Goal: Transaction & Acquisition: Book appointment/travel/reservation

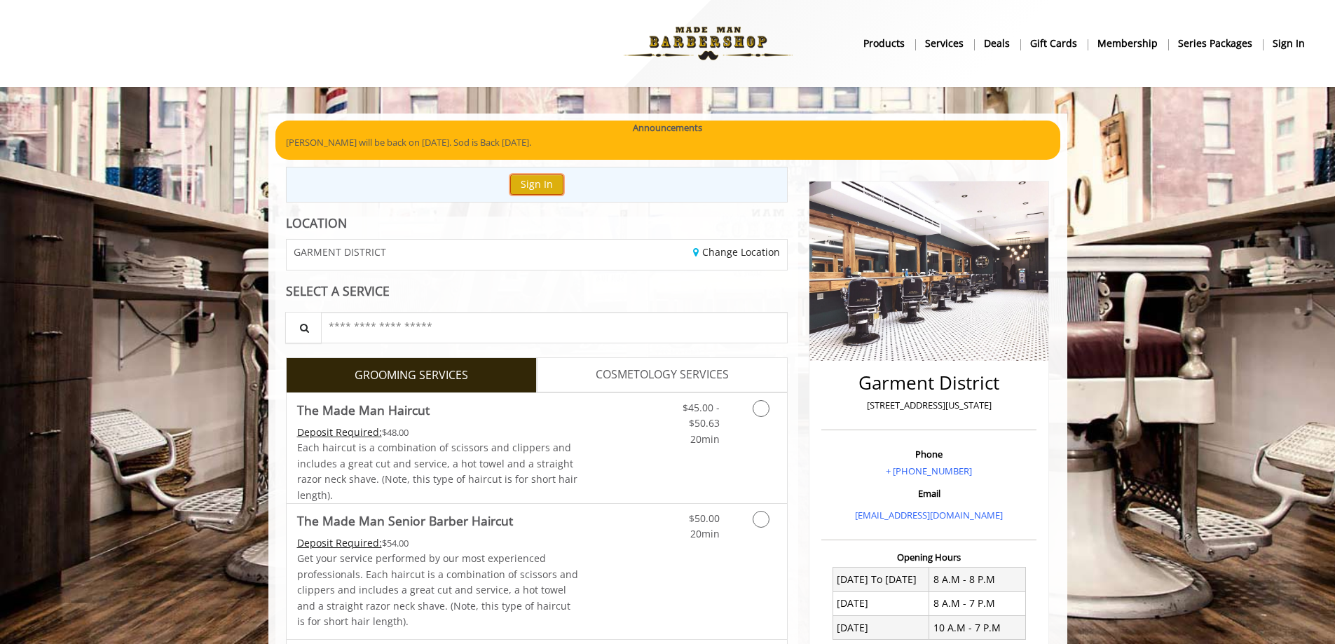
click at [527, 186] on button "Sign In" at bounding box center [536, 184] width 53 height 20
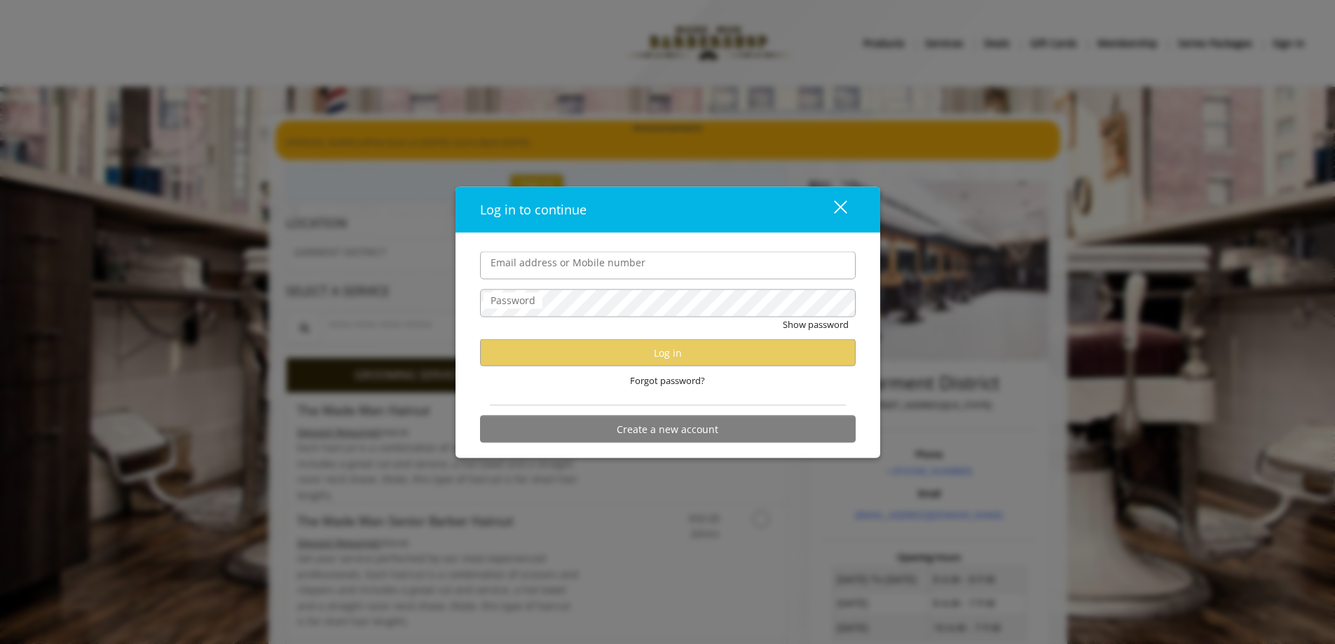
type input "**********"
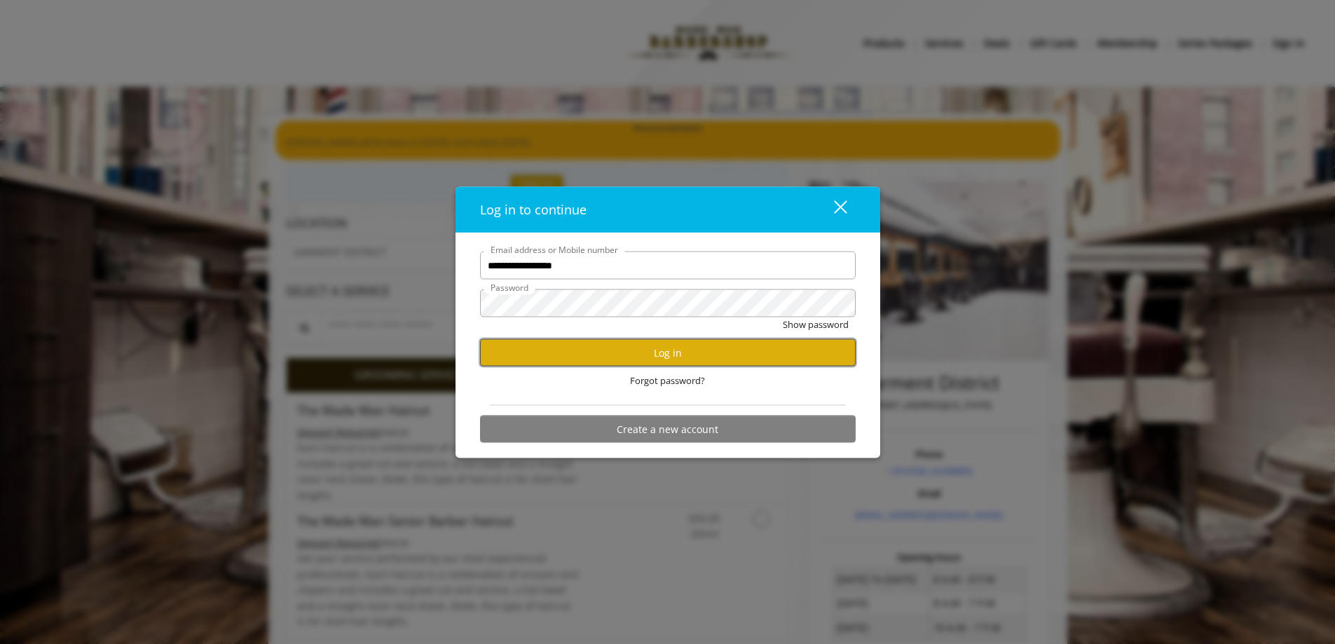
click at [628, 353] on button "Log in" at bounding box center [668, 352] width 376 height 27
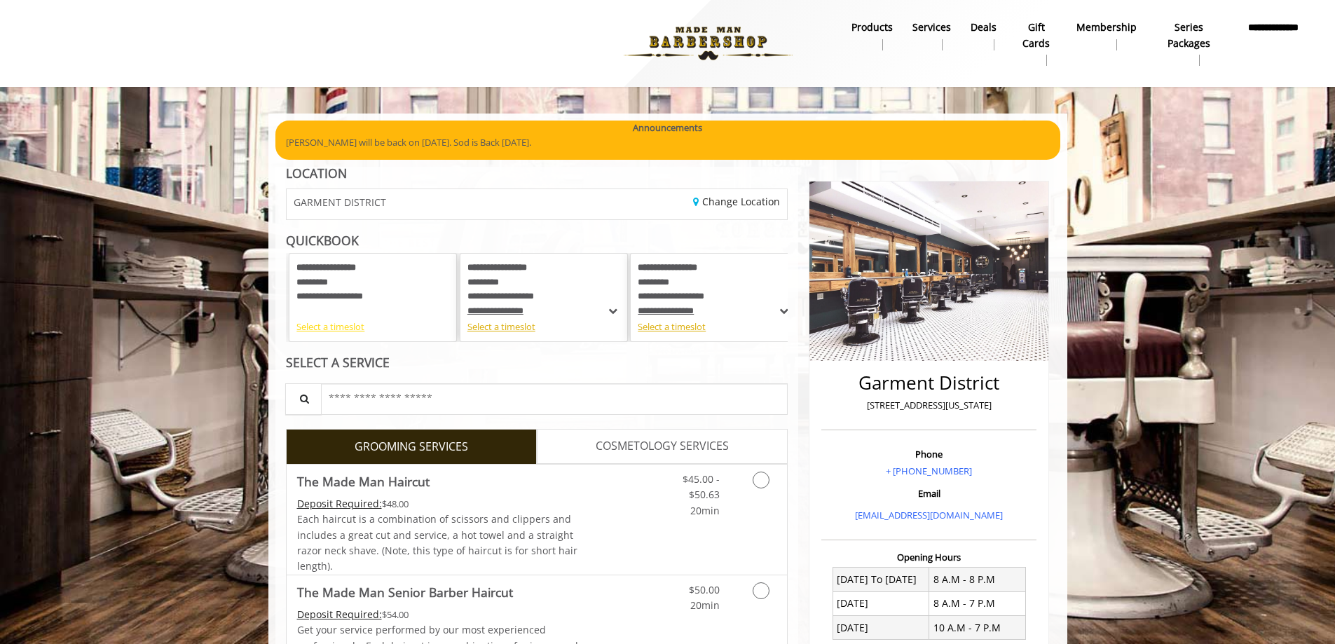
click at [341, 327] on div "Select a timeslot" at bounding box center [372, 326] width 153 height 15
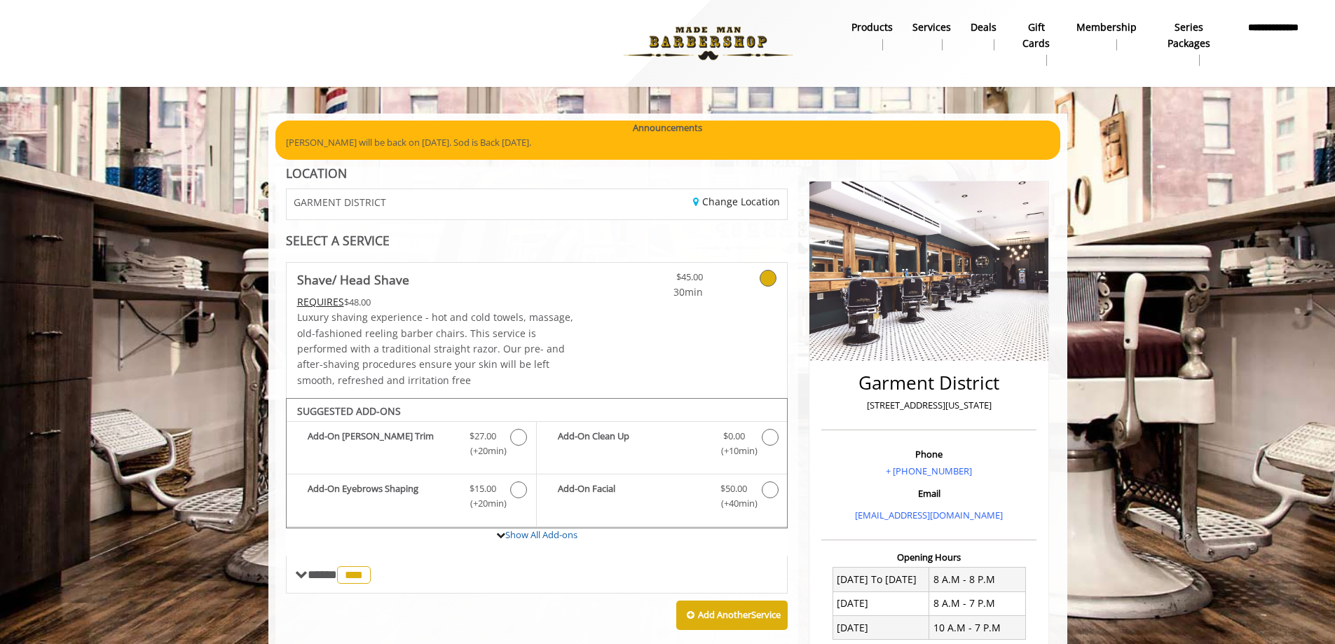
scroll to position [303, 0]
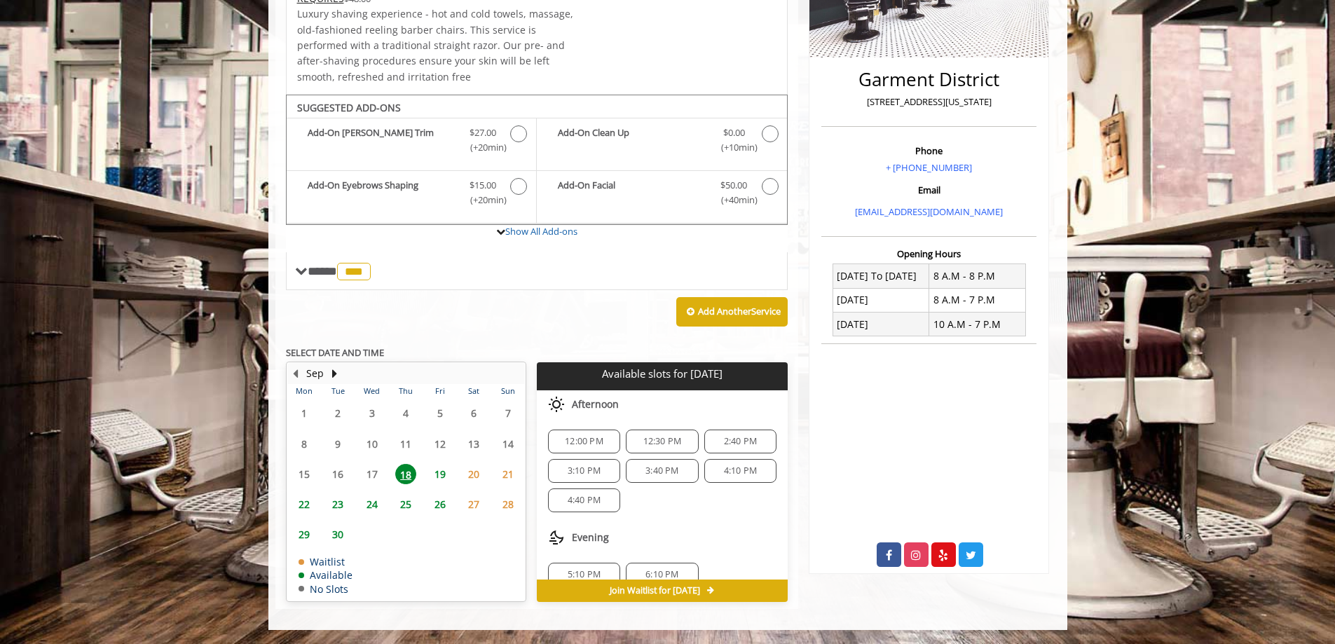
click at [637, 442] on span "12:30 PM" at bounding box center [662, 441] width 60 height 11
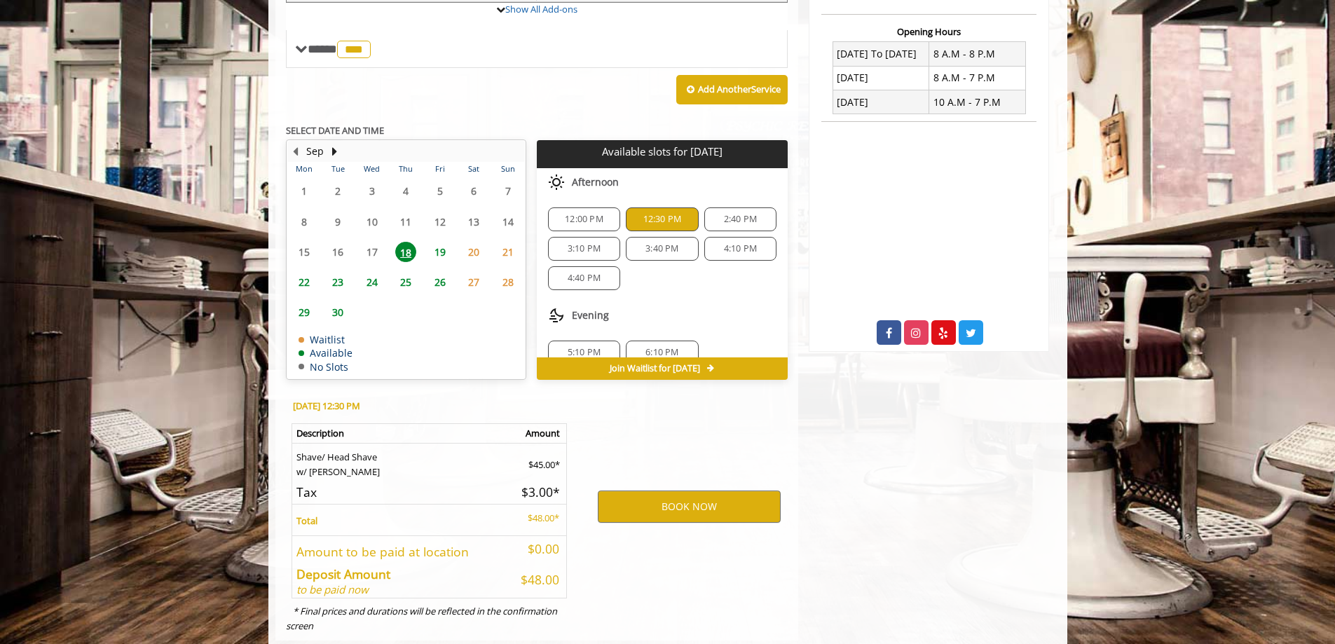
scroll to position [557, 0]
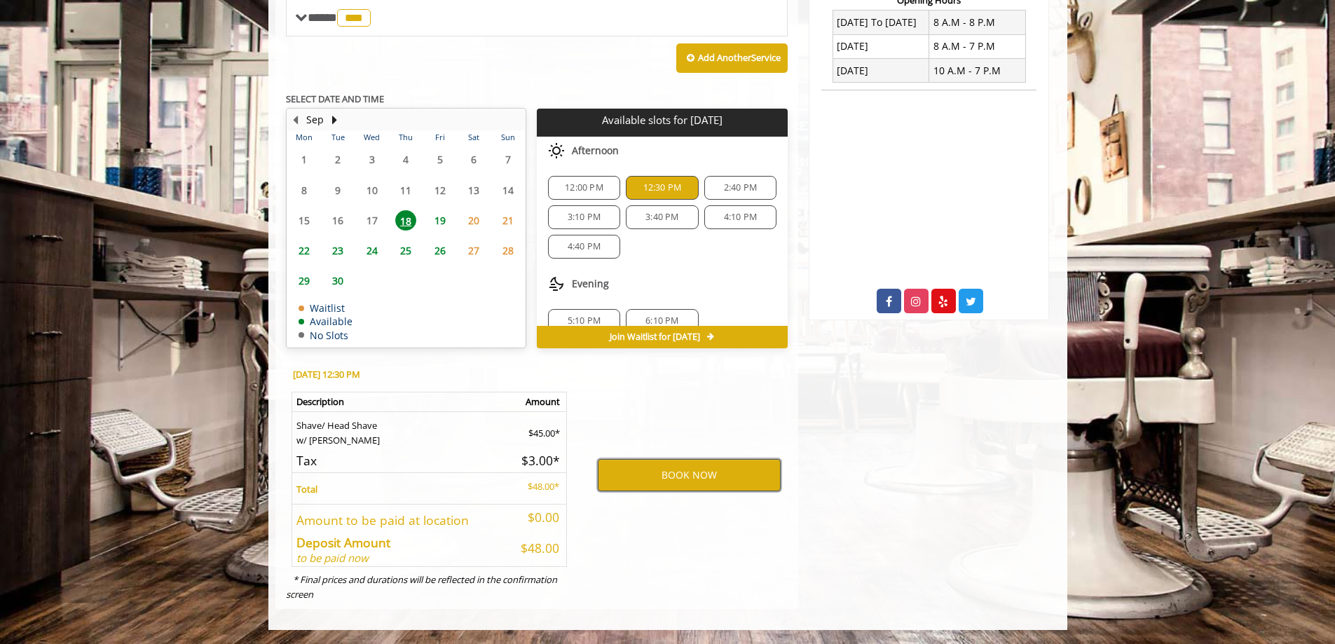
click at [643, 474] on button "BOOK NOW" at bounding box center [689, 475] width 183 height 32
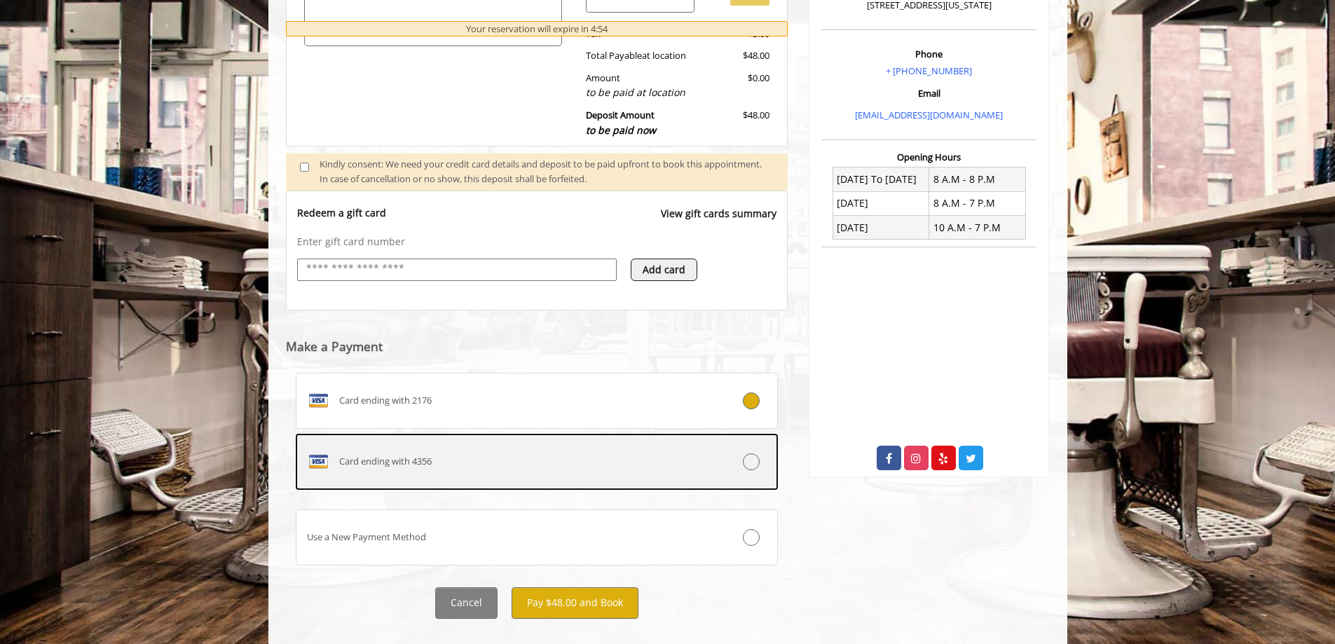
scroll to position [424, 0]
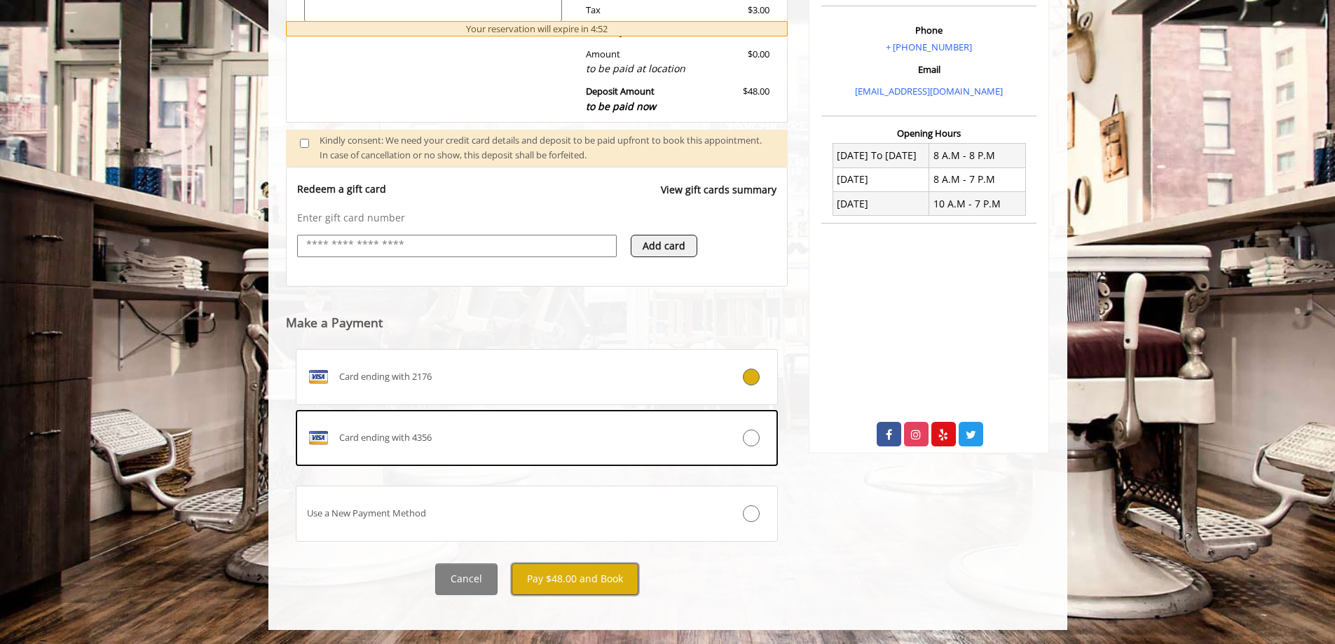
click at [593, 572] on button "Pay $48.00 and Book" at bounding box center [574, 579] width 127 height 32
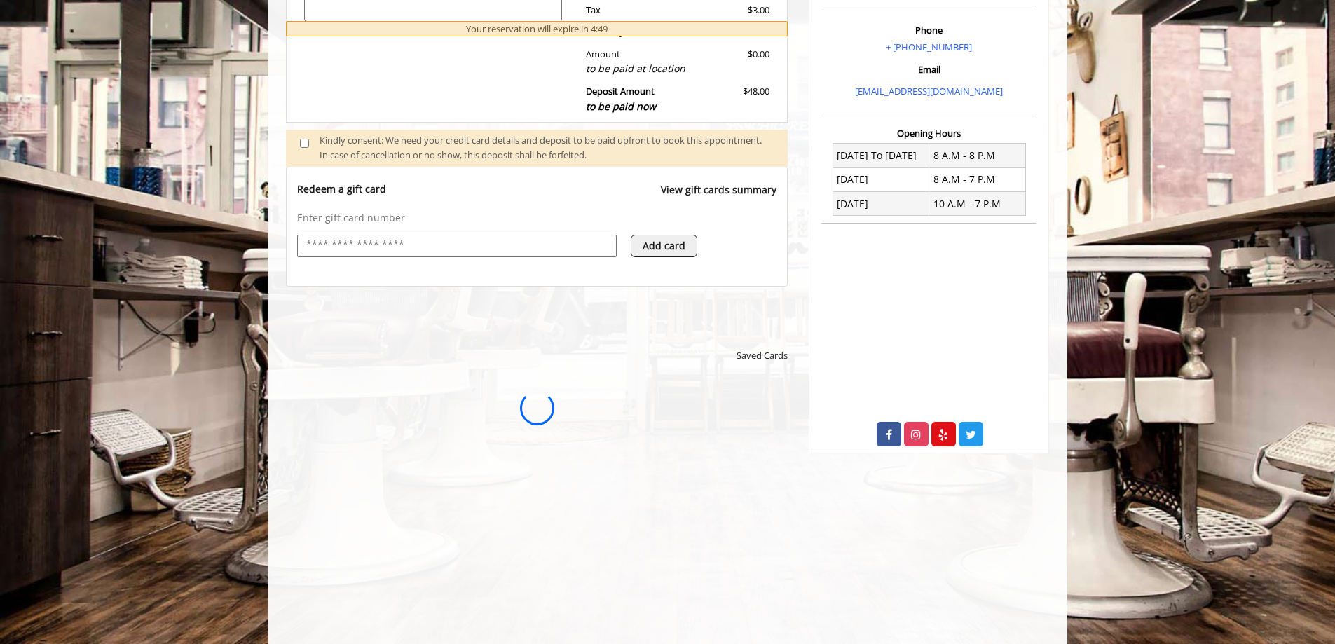
scroll to position [0, 0]
